Goal: Check status: Check status

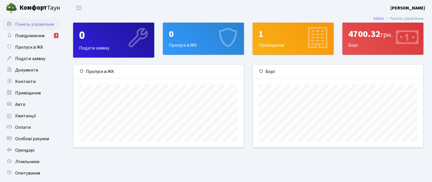
scroll to position [83, 170]
click at [31, 30] on link "Повідомлення 2" at bounding box center [31, 35] width 57 height 11
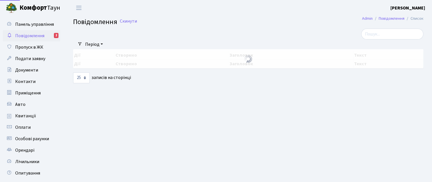
select select "25"
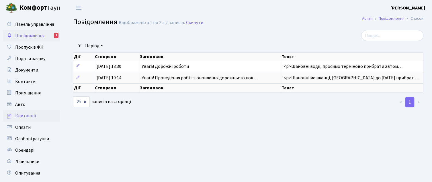
click at [29, 119] on span "Квитанції" at bounding box center [25, 116] width 21 height 6
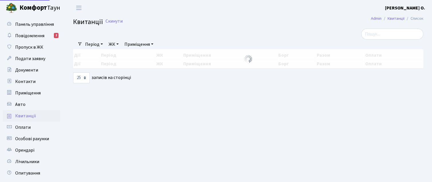
select select "25"
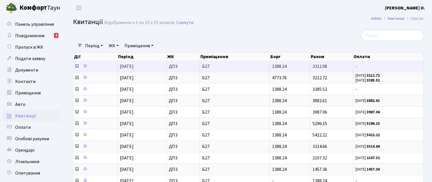
click at [328, 67] on td "3312.08" at bounding box center [331, 66] width 43 height 11
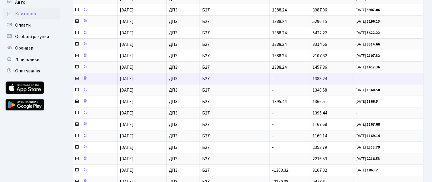
scroll to position [102, 0]
click at [339, 74] on td "1388.24" at bounding box center [331, 78] width 43 height 11
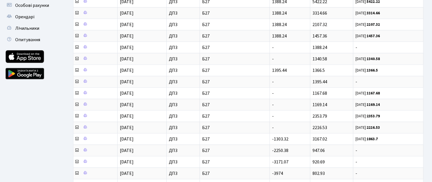
scroll to position [134, 0]
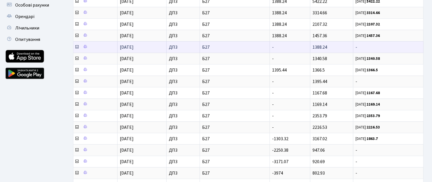
click at [317, 41] on td "1388.24" at bounding box center [331, 46] width 43 height 11
click at [79, 45] on icon at bounding box center [77, 47] width 5 height 5
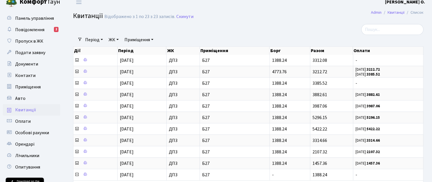
scroll to position [0, 0]
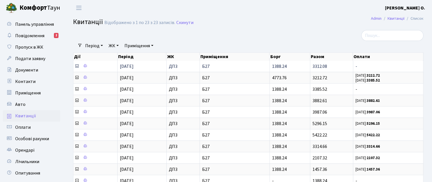
click at [77, 66] on icon at bounding box center [77, 66] width 5 height 5
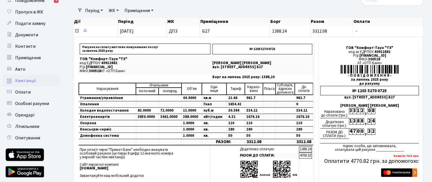
scroll to position [36, 0]
